Goal: Task Accomplishment & Management: Manage account settings

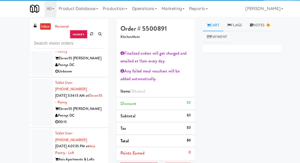
click at [32, 125] on div at bounding box center [40, 148] width 21 height 46
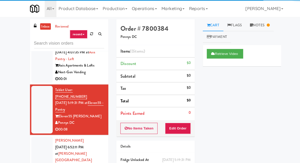
scroll to position [718, 0]
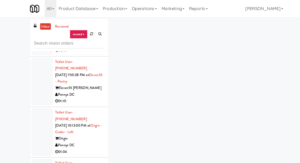
scroll to position [685, 0]
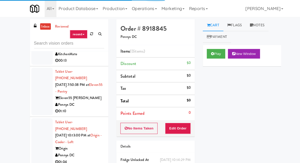
click at [196, 48] on div "Play New Window" at bounding box center [233, 53] width 76 height 21
click at [285, 137] on div "inbox reviewed recent all unclear take inventory issue suspicious failed recent…" at bounding box center [150, 114] width 300 height 190
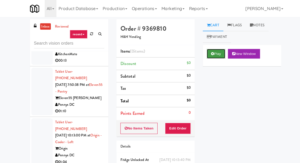
click at [205, 54] on button "Play" at bounding box center [208, 51] width 18 height 9
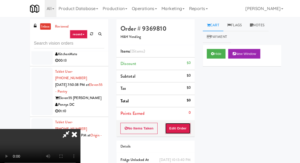
click at [176, 119] on button "Edit Order" at bounding box center [171, 123] width 25 height 11
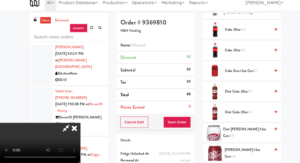
scroll to position [175, 0]
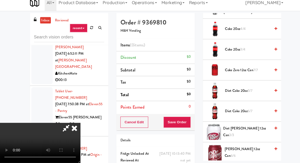
click at [253, 90] on span "Diet Coke 20oz 3/7" at bounding box center [239, 93] width 44 height 6
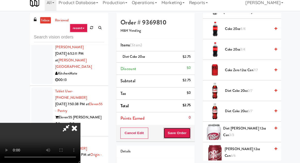
click at [182, 132] on button "Save Order" at bounding box center [171, 134] width 26 height 11
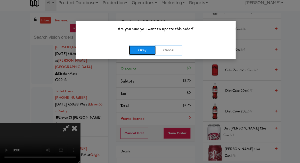
click at [126, 51] on button "Okay" at bounding box center [137, 54] width 26 height 9
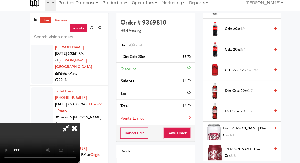
scroll to position [51, 0]
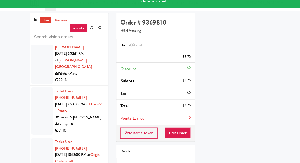
click at [30, 139] on div at bounding box center [40, 162] width 21 height 46
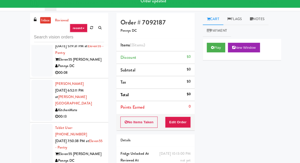
click at [35, 125] on div at bounding box center [40, 148] width 21 height 46
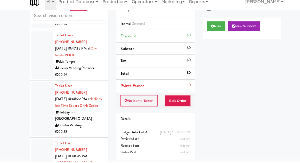
scroll to position [3268, 0]
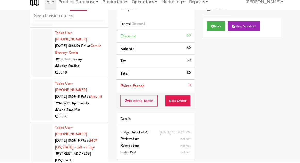
click at [10, 61] on div "inbox reviewed recent all unclear take inventory issue suspicious failed recent…" at bounding box center [150, 94] width 300 height 190
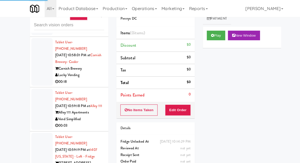
scroll to position [0, 0]
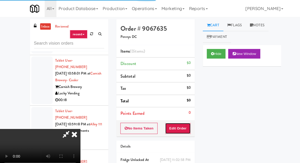
click at [182, 118] on button "Edit Order" at bounding box center [171, 123] width 25 height 11
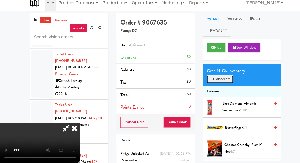
click at [216, 85] on button "Planogram" at bounding box center [211, 83] width 25 height 8
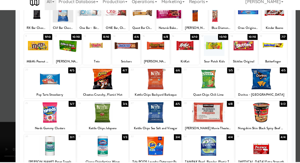
scroll to position [65, 0]
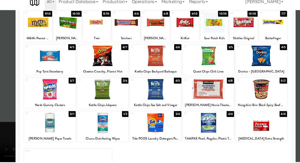
click at [136, 92] on div at bounding box center [150, 93] width 50 height 20
click at [286, 70] on div at bounding box center [150, 81] width 300 height 163
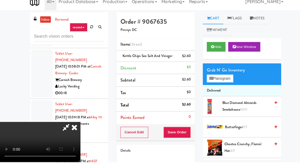
click at [187, 140] on div "Cancel Edit Save Order" at bounding box center [150, 134] width 76 height 16
click at [183, 129] on button "Save Order" at bounding box center [171, 134] width 26 height 11
click at [183, 131] on button "Save Order" at bounding box center [171, 134] width 26 height 11
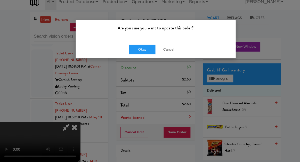
click at [184, 135] on div "Are you sure you want to update this order? Okay Cancel" at bounding box center [150, 81] width 300 height 163
click at [129, 58] on button "Okay" at bounding box center [137, 54] width 26 height 9
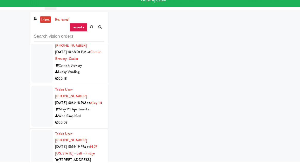
scroll to position [3288, 0]
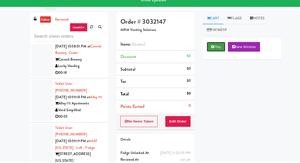
click at [212, 52] on button "Play" at bounding box center [208, 51] width 18 height 9
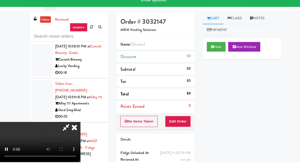
click at [178, 116] on div "No Items Taken Edit Order" at bounding box center [150, 124] width 76 height 16
click at [181, 119] on button "Edit Order" at bounding box center [171, 123] width 25 height 11
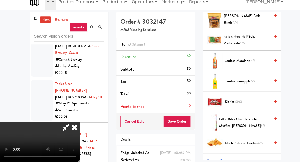
scroll to position [343, 0]
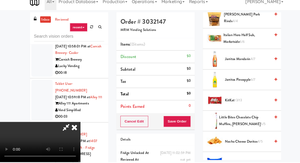
click at [245, 83] on span "6/7" at bounding box center [244, 83] width 4 height 5
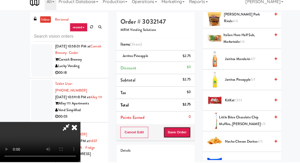
click at [184, 138] on button "Save Order" at bounding box center [171, 134] width 26 height 11
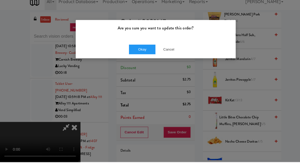
click at [112, 62] on div "Okay Cancel" at bounding box center [150, 54] width 154 height 17
click at [120, 56] on div "Okay Cancel" at bounding box center [150, 54] width 154 height 17
click at [121, 60] on div "Okay Cancel" at bounding box center [150, 54] width 154 height 17
click at [126, 58] on button "Okay" at bounding box center [137, 54] width 26 height 9
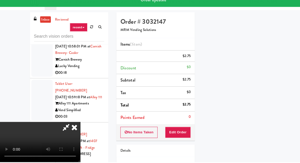
scroll to position [51, 0]
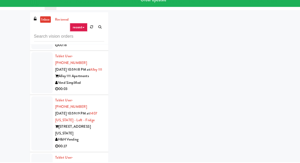
scroll to position [3319, 0]
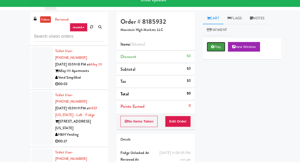
click at [207, 51] on button "Play" at bounding box center [208, 51] width 18 height 9
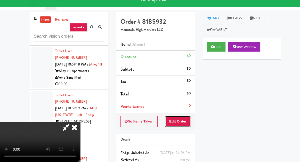
click at [183, 125] on button "Edit Order" at bounding box center [171, 123] width 25 height 11
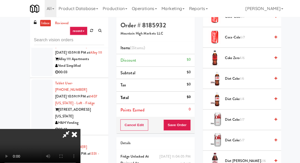
scroll to position [150, 0]
click at [238, 53] on span "Coke Zero 4/6" at bounding box center [239, 55] width 44 height 6
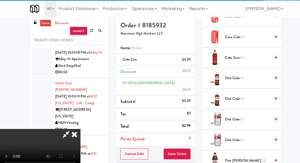
click at [187, 128] on li "Points Earned 0" at bounding box center [150, 134] width 76 height 12
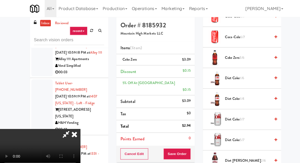
click at [188, 122] on div "Order # 8185932 Mountain High Markets LLC Items (1 item ) Coke Zero $3.09 Disco…" at bounding box center [149, 112] width 83 height 194
click at [183, 143] on button "Save Order" at bounding box center [171, 148] width 26 height 11
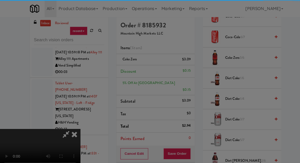
click at [0, 0] on div "Are you sure you want to update this order? Okay Cancel" at bounding box center [0, 0] width 0 height 0
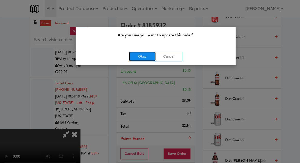
click at [129, 54] on button "Okay" at bounding box center [137, 54] width 26 height 9
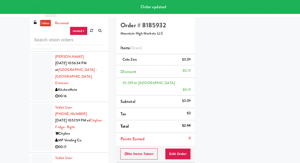
scroll to position [3171, 0]
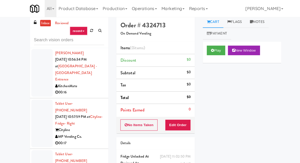
scroll to position [3165, 0]
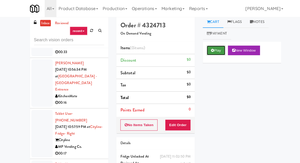
click at [206, 53] on button "Play" at bounding box center [208, 48] width 18 height 9
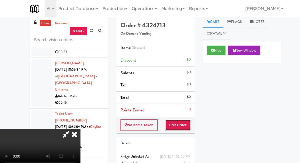
click at [175, 120] on button "Edit Order" at bounding box center [171, 120] width 25 height 11
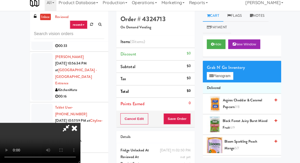
scroll to position [0, 0]
click at [219, 76] on button "Planogram" at bounding box center [211, 79] width 25 height 8
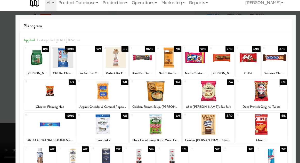
click at [245, 62] on div at bounding box center [239, 62] width 24 height 20
click at [265, 59] on div at bounding box center [264, 62] width 24 height 20
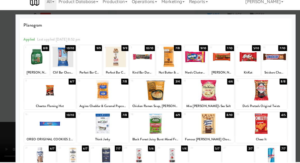
scroll to position [23, 0]
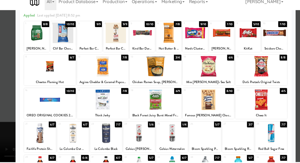
click at [3, 71] on div at bounding box center [150, 81] width 300 height 163
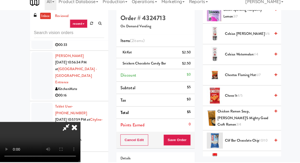
scroll to position [145, 0]
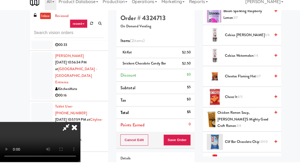
click at [253, 63] on span "Celsius Watermelon 1/4" at bounding box center [239, 61] width 44 height 6
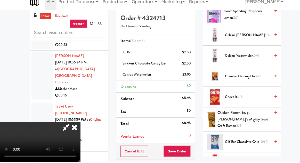
click at [257, 43] on span "Celsius Kiwi Guava 5/6" at bounding box center [239, 41] width 44 height 6
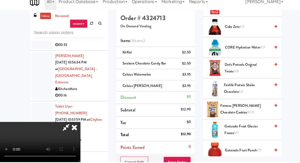
scroll to position [291, 0]
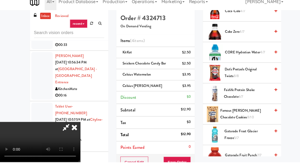
click at [247, 73] on span "Dot's Pretzels Original Twists 8/8" at bounding box center [239, 77] width 44 height 13
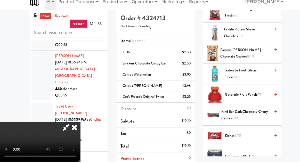
scroll to position [350, 0]
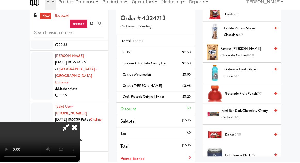
click at [230, 134] on span "5/10" at bounding box center [229, 136] width 6 height 5
click at [77, 124] on icon at bounding box center [71, 129] width 11 height 10
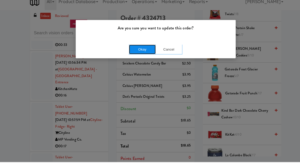
click at [125, 54] on button "Okay" at bounding box center [137, 54] width 26 height 9
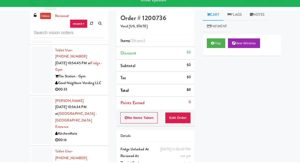
scroll to position [3121, 0]
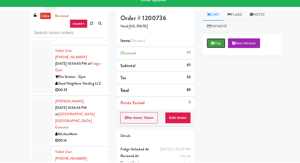
click at [211, 47] on button "Play" at bounding box center [208, 48] width 18 height 9
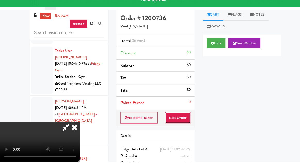
click at [179, 120] on button "Edit Order" at bounding box center [171, 120] width 25 height 11
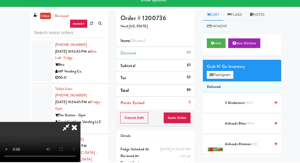
scroll to position [3084, 0]
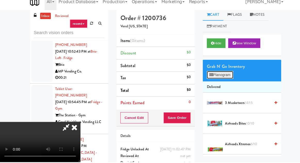
click at [218, 82] on button "Planogram" at bounding box center [211, 79] width 25 height 8
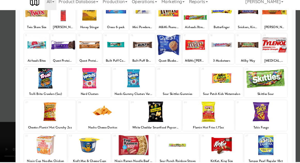
scroll to position [65, 0]
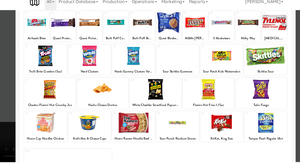
click at [2, 97] on div at bounding box center [150, 81] width 300 height 163
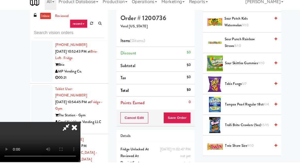
scroll to position [614, 0]
click at [246, 65] on span "Sour Skittles Gummies 9/10" at bounding box center [239, 68] width 44 height 6
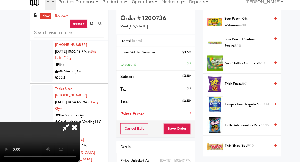
click at [188, 132] on div "Order # 1200736 Vend [US_STATE] Items (1 item ) Sour Skittles Gummies $3.59 Dis…" at bounding box center [149, 103] width 83 height 176
click at [187, 133] on div "Cancel Edit Save Order" at bounding box center [150, 131] width 76 height 16
click at [183, 130] on button "Save Order" at bounding box center [171, 131] width 26 height 11
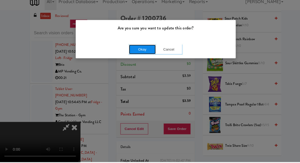
click at [125, 55] on button "Okay" at bounding box center [137, 54] width 26 height 9
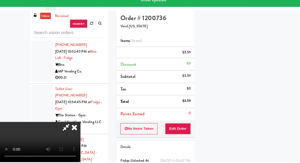
scroll to position [51, 0]
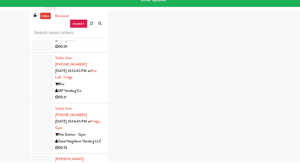
scroll to position [3065, 0]
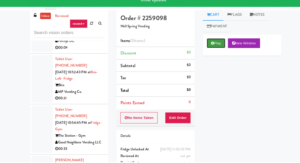
click at [215, 51] on button "Play" at bounding box center [208, 48] width 18 height 9
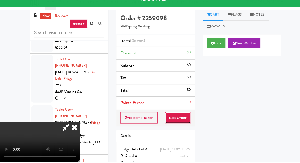
click at [181, 119] on button "Edit Order" at bounding box center [171, 120] width 25 height 11
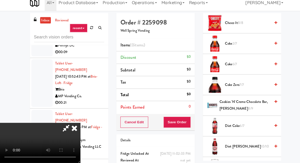
scroll to position [19, 0]
click at [229, 125] on span "Diet Coke 6/7" at bounding box center [239, 127] width 44 height 6
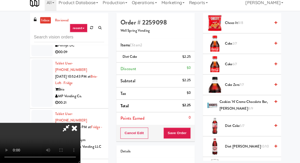
scroll to position [0, 0]
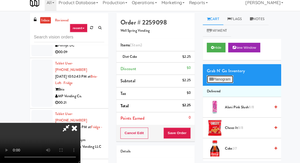
click at [216, 81] on button "Planogram" at bounding box center [211, 83] width 25 height 8
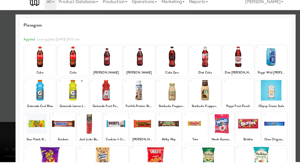
scroll to position [65, 0]
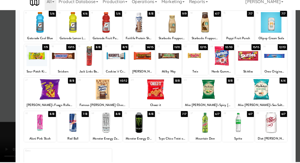
click at [161, 97] on div at bounding box center [150, 93] width 50 height 20
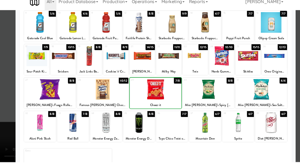
click at [5, 79] on div at bounding box center [150, 81] width 300 height 163
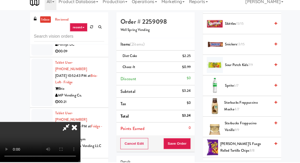
scroll to position [670, 0]
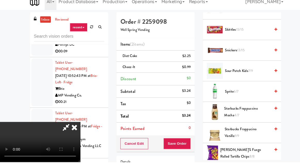
click at [249, 53] on span "Snickers 13/15" at bounding box center [239, 55] width 44 height 6
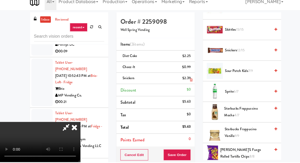
click at [188, 87] on li "Snickers $2.39" at bounding box center [150, 82] width 76 height 11
click at [185, 84] on icon at bounding box center [184, 83] width 3 height 3
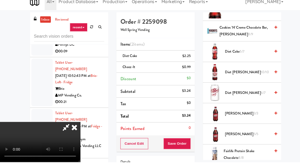
scroll to position [0, 0]
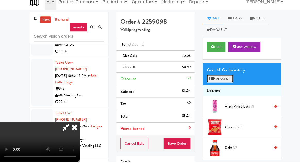
click at [216, 83] on button "Planogram" at bounding box center [211, 83] width 25 height 8
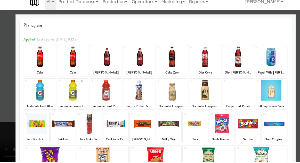
click at [55, 127] on div at bounding box center [61, 126] width 24 height 20
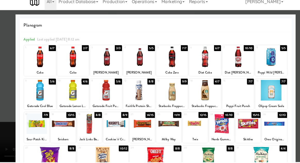
click at [55, 127] on div at bounding box center [61, 126] width 24 height 20
click at [3, 68] on div at bounding box center [150, 81] width 300 height 163
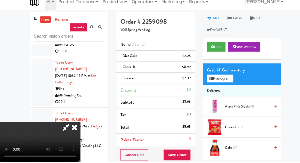
scroll to position [19, 0]
click at [183, 156] on button "Save Order" at bounding box center [171, 156] width 26 height 11
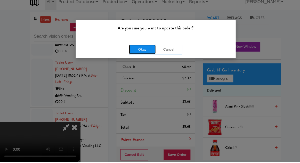
click at [127, 57] on button "Okay" at bounding box center [137, 54] width 26 height 9
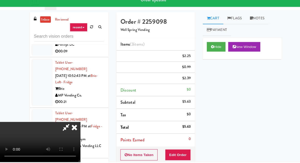
scroll to position [0, 0]
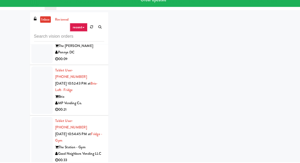
scroll to position [3054, 0]
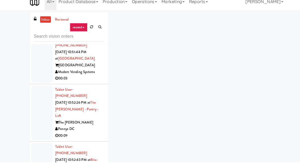
scroll to position [2964, 0]
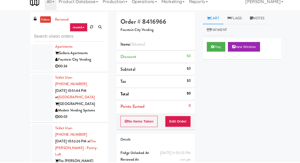
scroll to position [2946, 0]
click at [210, 51] on button "Play" at bounding box center [208, 51] width 18 height 9
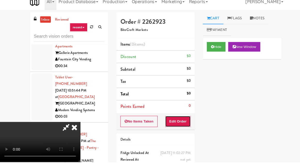
click at [181, 124] on button "Edit Order" at bounding box center [171, 123] width 25 height 11
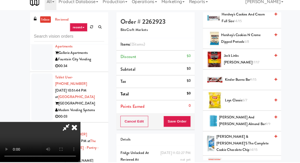
scroll to position [306, 0]
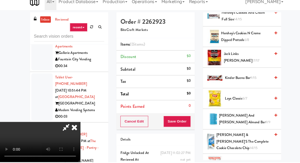
click at [240, 79] on span "Kinder Bueno Bar 9/15" at bounding box center [239, 82] width 44 height 6
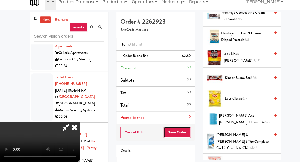
click at [183, 133] on button "Save Order" at bounding box center [171, 134] width 26 height 11
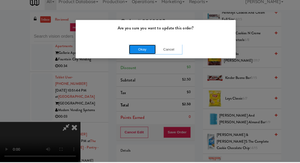
click at [127, 53] on button "Okay" at bounding box center [137, 54] width 26 height 9
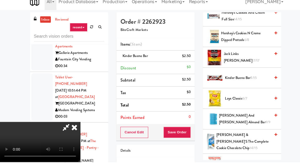
scroll to position [51, 0]
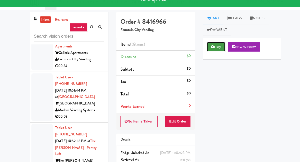
click at [215, 51] on button "Play" at bounding box center [208, 51] width 18 height 9
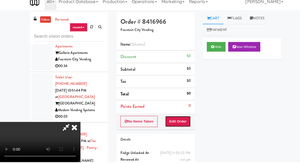
click at [179, 122] on button "Edit Order" at bounding box center [171, 123] width 25 height 11
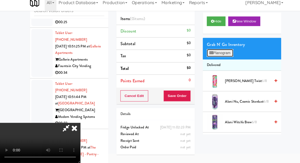
click at [218, 54] on button "Planogram" at bounding box center [211, 57] width 25 height 8
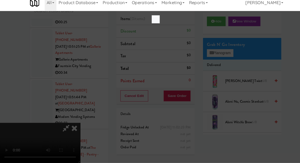
click at [134, 112] on div at bounding box center [150, 81] width 300 height 163
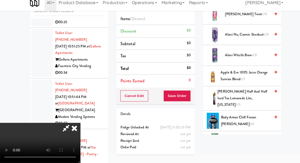
scroll to position [62, 0]
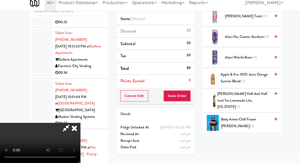
click at [255, 80] on span "Apple & Eve 100% Juice Orange Sunrise Blend 6/7" at bounding box center [237, 81] width 48 height 13
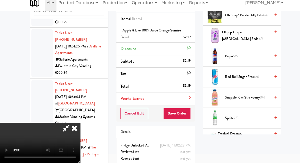
scroll to position [644, 0]
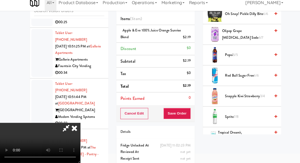
click at [252, 96] on span "3/4" at bounding box center [252, 98] width 5 height 5
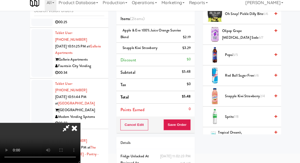
scroll to position [14, 0]
click at [183, 126] on button "Save Order" at bounding box center [171, 126] width 26 height 11
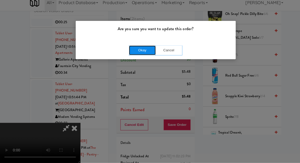
click at [141, 55] on button "Okay" at bounding box center [137, 54] width 26 height 9
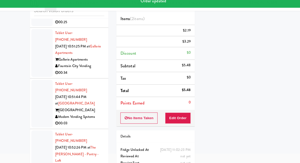
scroll to position [0, 0]
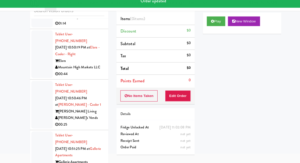
scroll to position [2816, 0]
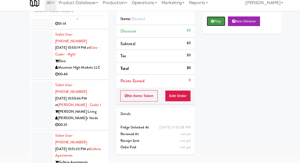
click at [201, 23] on button "Play" at bounding box center [208, 26] width 18 height 9
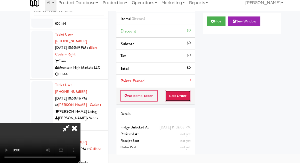
click at [174, 102] on button "Edit Order" at bounding box center [171, 98] width 25 height 11
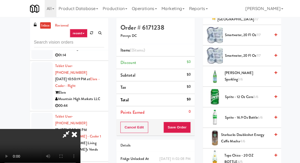
scroll to position [617, 0]
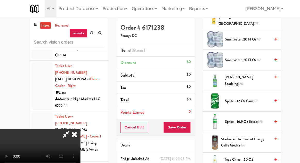
click at [234, 78] on span "3/6" at bounding box center [231, 80] width 5 height 5
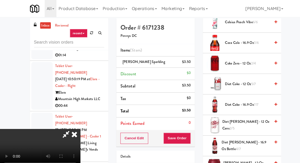
scroll to position [144, 0]
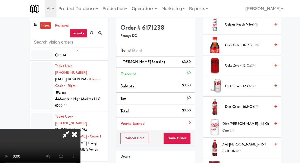
click at [239, 80] on span "Diet Coke - 12 oz 5/7" at bounding box center [239, 83] width 44 height 6
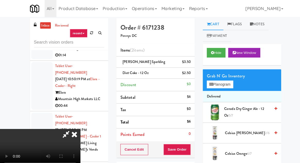
scroll to position [0, 0]
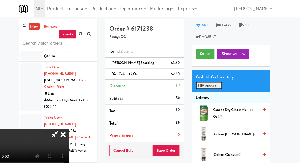
click at [224, 85] on button "Planogram" at bounding box center [211, 83] width 25 height 8
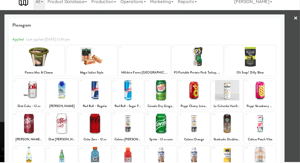
scroll to position [65, 0]
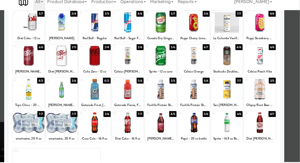
click at [34, 97] on div at bounding box center [38, 93] width 30 height 20
click at [11, 102] on div at bounding box center [150, 81] width 300 height 163
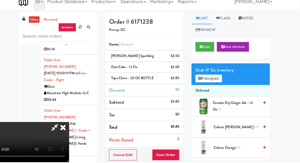
scroll to position [19, 0]
click at [183, 81] on div "$3.85" at bounding box center [180, 82] width 9 height 6
click at [183, 82] on link at bounding box center [183, 84] width 5 height 6
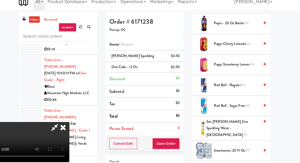
scroll to position [0, 0]
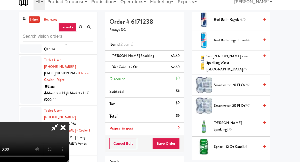
click at [238, 122] on span "[PERSON_NAME] Sparkling 2/6" at bounding box center [239, 128] width 44 height 13
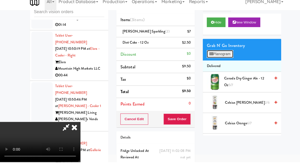
click at [220, 61] on button "Planogram" at bounding box center [211, 59] width 25 height 8
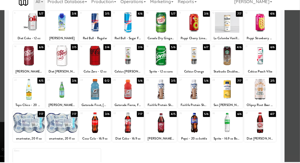
click at [269, 127] on div at bounding box center [261, 125] width 30 height 20
click at [297, 101] on div at bounding box center [150, 81] width 300 height 163
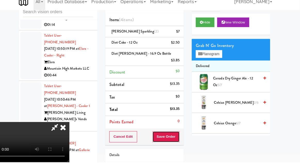
click at [181, 133] on button "Save Order" at bounding box center [171, 138] width 26 height 11
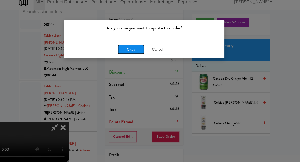
click at [142, 57] on button "Okay" at bounding box center [137, 54] width 26 height 9
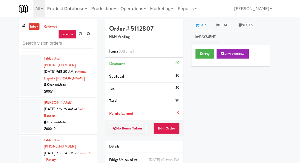
click at [35, 69] on div at bounding box center [40, 73] width 21 height 40
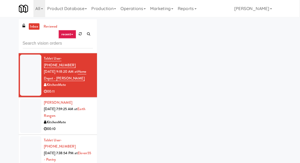
click at [39, 95] on div at bounding box center [40, 111] width 21 height 33
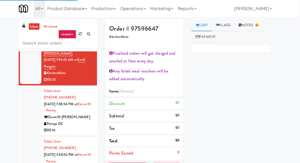
click at [38, 90] on div at bounding box center [40, 107] width 21 height 46
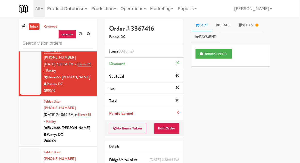
click at [38, 101] on div at bounding box center [40, 117] width 21 height 46
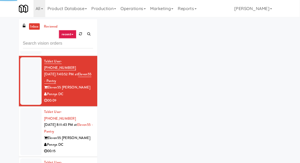
click at [40, 104] on div at bounding box center [40, 127] width 21 height 46
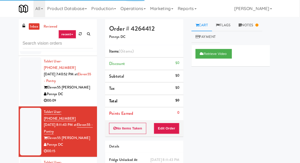
click at [39, 67] on div at bounding box center [40, 78] width 21 height 46
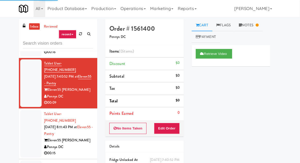
click at [40, 106] on div at bounding box center [40, 129] width 21 height 46
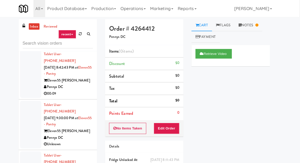
click at [37, 97] on div at bounding box center [40, 120] width 21 height 46
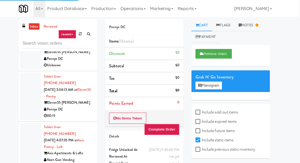
click at [35, 119] on div at bounding box center [40, 142] width 21 height 46
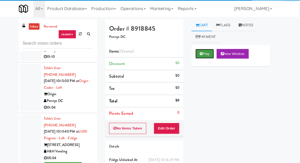
click at [213, 54] on button "Play" at bounding box center [208, 51] width 18 height 9
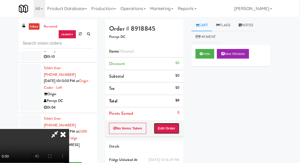
click at [180, 118] on button "Edit Order" at bounding box center [171, 123] width 25 height 11
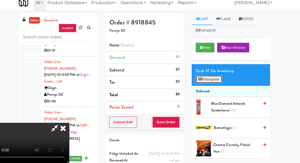
click at [217, 82] on button "Planogram" at bounding box center [211, 83] width 25 height 8
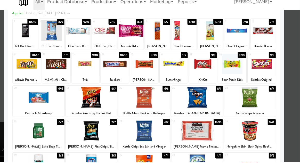
click at [209, 113] on div "Doritos - [GEOGRAPHIC_DATA]" at bounding box center [201, 116] width 48 height 6
click at [214, 104] on div at bounding box center [201, 101] width 50 height 20
click at [213, 104] on div at bounding box center [201, 101] width 50 height 20
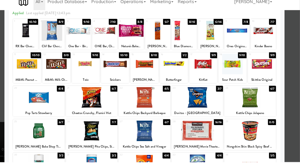
click at [13, 105] on div at bounding box center [150, 81] width 300 height 163
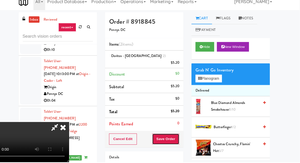
click at [183, 135] on button "Save Order" at bounding box center [171, 140] width 26 height 11
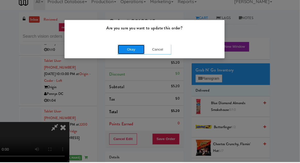
click at [126, 58] on button "Okay" at bounding box center [137, 54] width 26 height 9
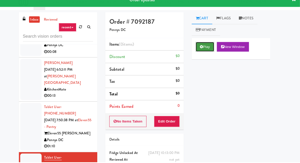
click at [210, 55] on button "Play" at bounding box center [208, 51] width 18 height 9
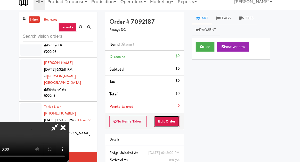
click at [183, 123] on button "Edit Order" at bounding box center [171, 123] width 25 height 11
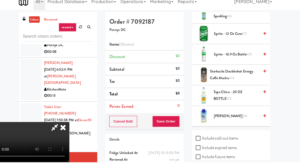
click at [229, 116] on span "Vita Coco 5/6" at bounding box center [239, 119] width 44 height 6
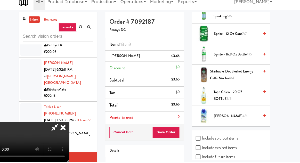
click at [228, 116] on span "Vita Coco 4/6" at bounding box center [239, 119] width 44 height 6
click at [226, 116] on span "Vita Coco 3/6" at bounding box center [239, 119] width 44 height 6
click at [183, 134] on button "Save Order" at bounding box center [171, 134] width 26 height 11
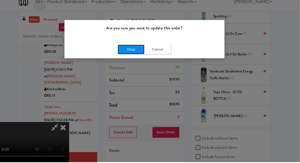
click at [125, 54] on button "Okay" at bounding box center [137, 54] width 26 height 9
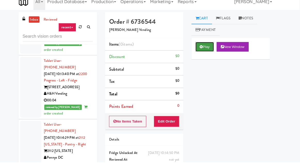
click at [208, 53] on button "Play" at bounding box center [208, 51] width 18 height 9
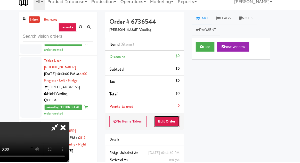
click at [177, 122] on button "Edit Order" at bounding box center [171, 123] width 25 height 11
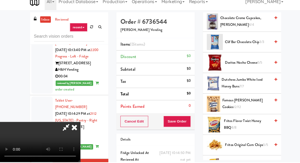
click at [234, 102] on span "Famous [PERSON_NAME] Cookies 12/12" at bounding box center [237, 106] width 46 height 13
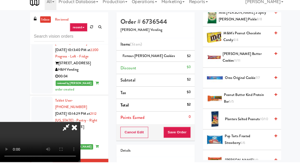
scroll to position [391, 0]
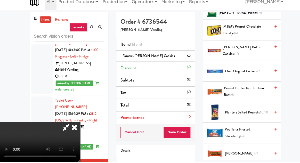
click at [255, 75] on span "Oreo Original Cookie 7/7" at bounding box center [239, 75] width 44 height 6
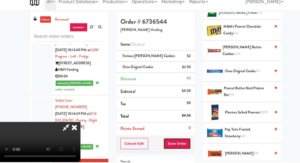
click at [184, 143] on button "Save Order" at bounding box center [171, 145] width 26 height 11
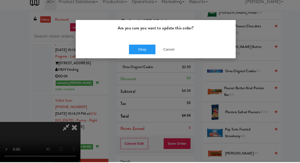
click at [130, 62] on div "Okay Cancel" at bounding box center [150, 54] width 154 height 17
click at [129, 58] on button "Okay" at bounding box center [137, 54] width 26 height 9
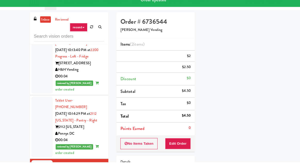
scroll to position [0, 0]
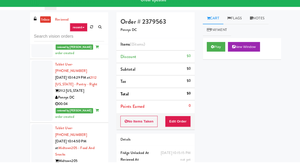
scroll to position [859, 0]
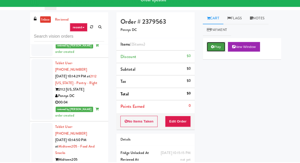
click at [209, 54] on button "Play" at bounding box center [208, 51] width 18 height 9
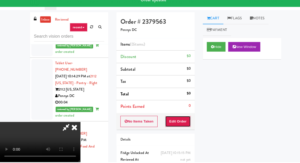
click at [183, 124] on button "Edit Order" at bounding box center [171, 123] width 25 height 11
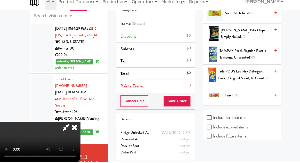
scroll to position [20, 0]
click at [231, 97] on span "Twix 9/10" at bounding box center [239, 98] width 44 height 6
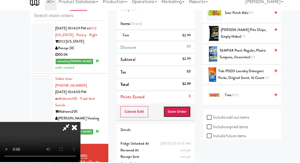
click at [184, 116] on button "Save Order" at bounding box center [171, 114] width 26 height 11
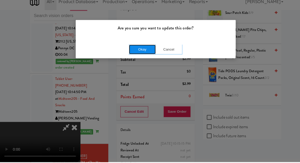
click at [125, 54] on button "Okay" at bounding box center [137, 54] width 26 height 9
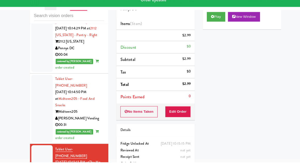
scroll to position [0, 0]
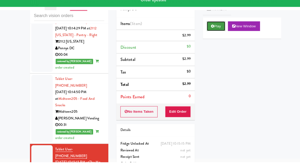
click at [212, 35] on button "Play" at bounding box center [208, 31] width 18 height 9
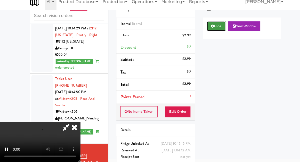
scroll to position [19, 0]
click at [288, 107] on div "inbox reviewed recent all unclear take inventory issue suspicious failed recent…" at bounding box center [150, 94] width 300 height 190
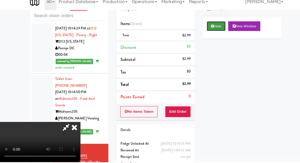
click at [208, 33] on button "Hide" at bounding box center [208, 31] width 18 height 9
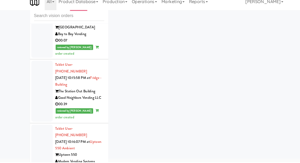
scroll to position [1164, 0]
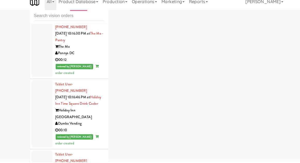
scroll to position [1399, 0]
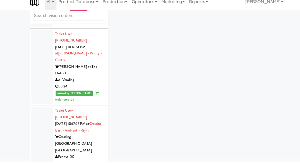
scroll to position [1503, 0]
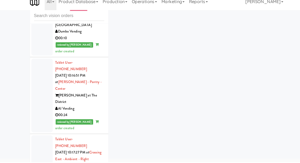
scroll to position [1479, 0]
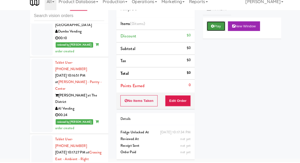
click at [214, 31] on button "Play" at bounding box center [208, 31] width 18 height 9
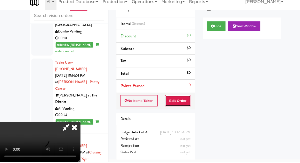
click at [183, 108] on button "Edit Order" at bounding box center [171, 104] width 25 height 11
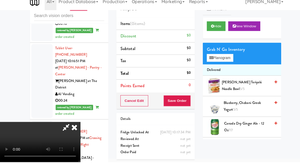
scroll to position [19, 0]
click at [288, 107] on div "inbox reviewed recent all unclear take inventory issue suspicious failed recent…" at bounding box center [150, 94] width 300 height 190
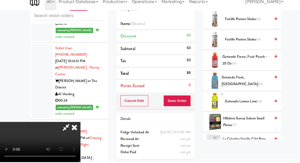
scroll to position [323, 0]
click at [234, 85] on span "Gatorade Frost, Glacier Freeze 6/6" at bounding box center [237, 84] width 47 height 13
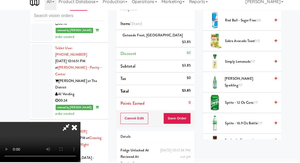
scroll to position [560, 0]
click at [237, 85] on span "[PERSON_NAME] Sparkling 7/7" at bounding box center [239, 85] width 44 height 13
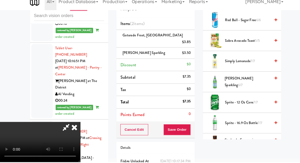
click at [188, 127] on div "Order # 1286849 Pennys DC Items (2 items ) Gatorade Frost, Glacier Freeze $3.85…" at bounding box center [149, 96] width 83 height 194
click at [183, 126] on button "Save Order" at bounding box center [171, 131] width 26 height 11
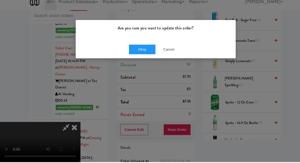
click at [121, 53] on div "Okay Cancel" at bounding box center [150, 54] width 154 height 17
click at [129, 54] on button "Okay" at bounding box center [137, 54] width 26 height 9
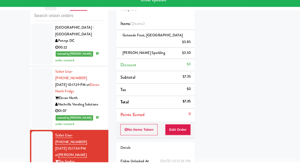
scroll to position [1634, 0]
